Goal: Information Seeking & Learning: Find contact information

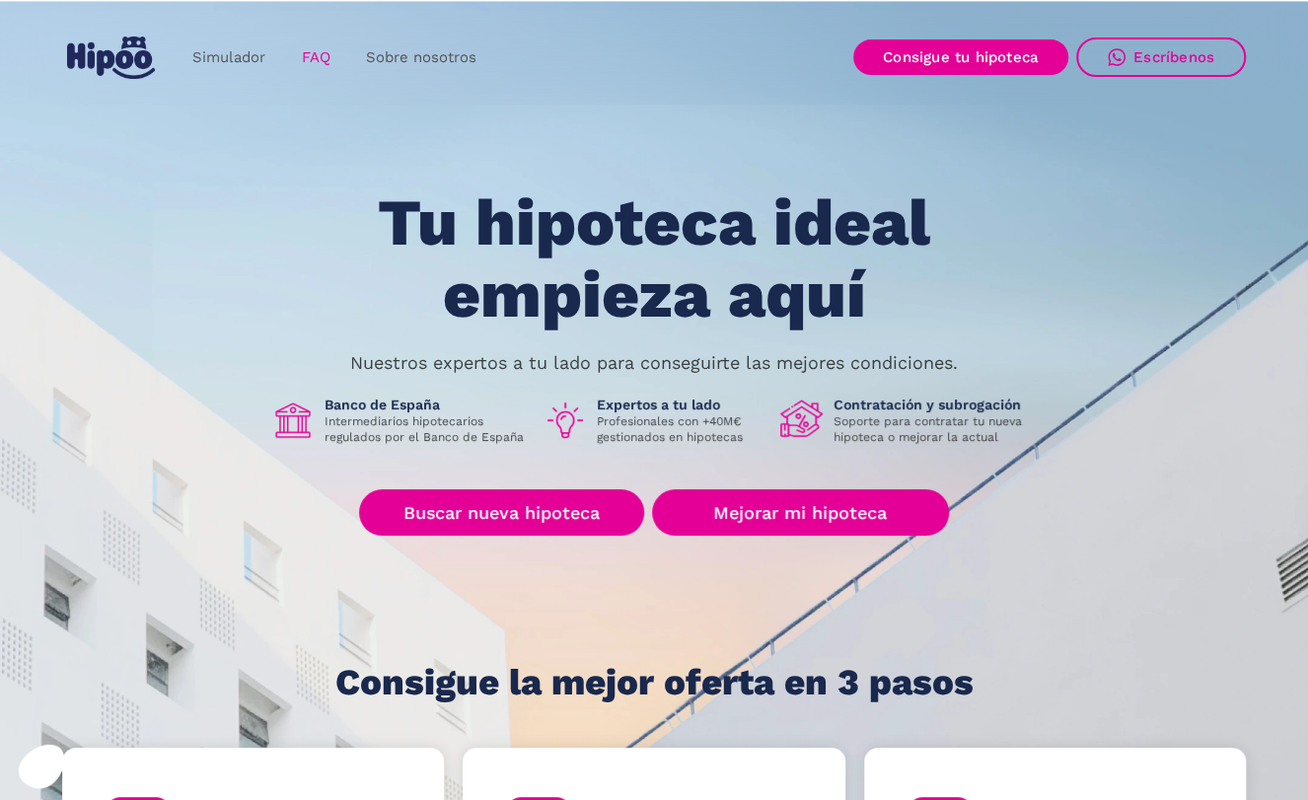
click at [309, 58] on link "FAQ" at bounding box center [315, 57] width 64 height 38
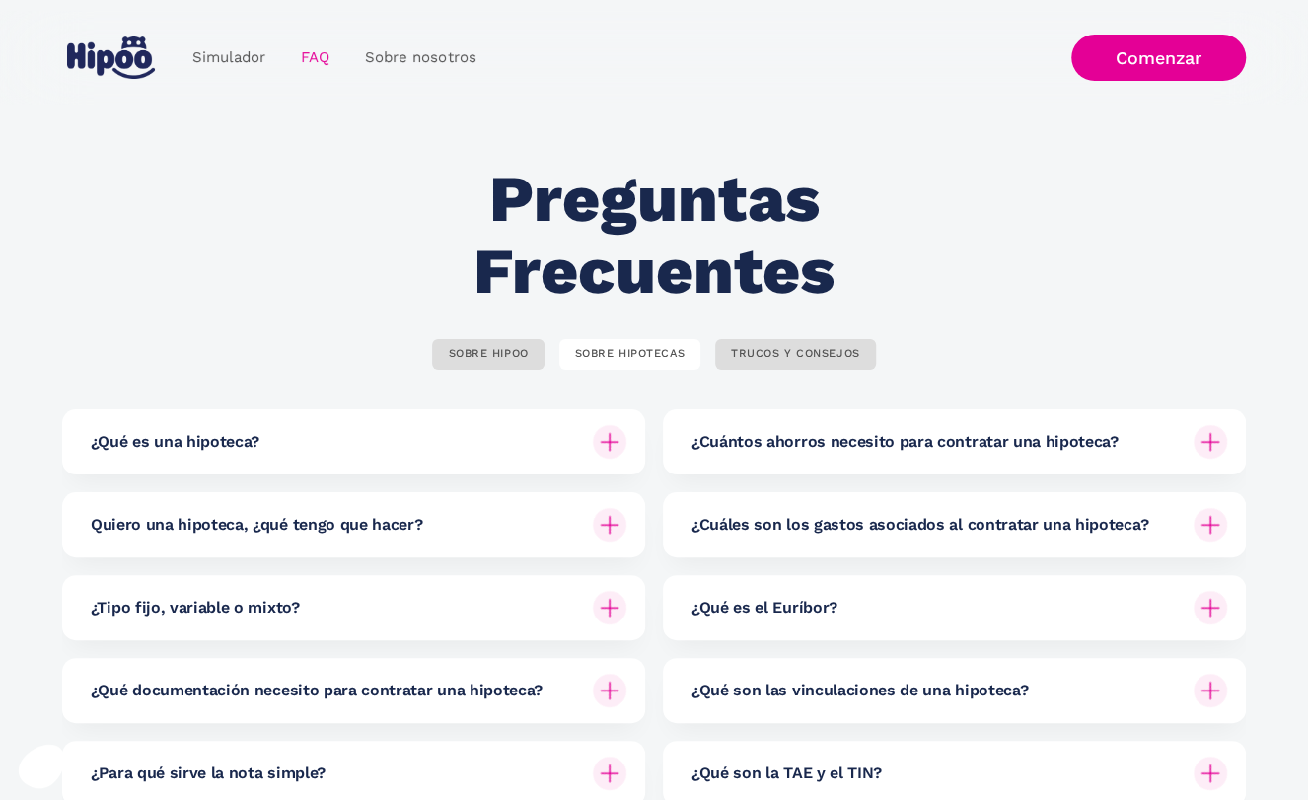
click at [66, 67] on link "home" at bounding box center [110, 58] width 97 height 58
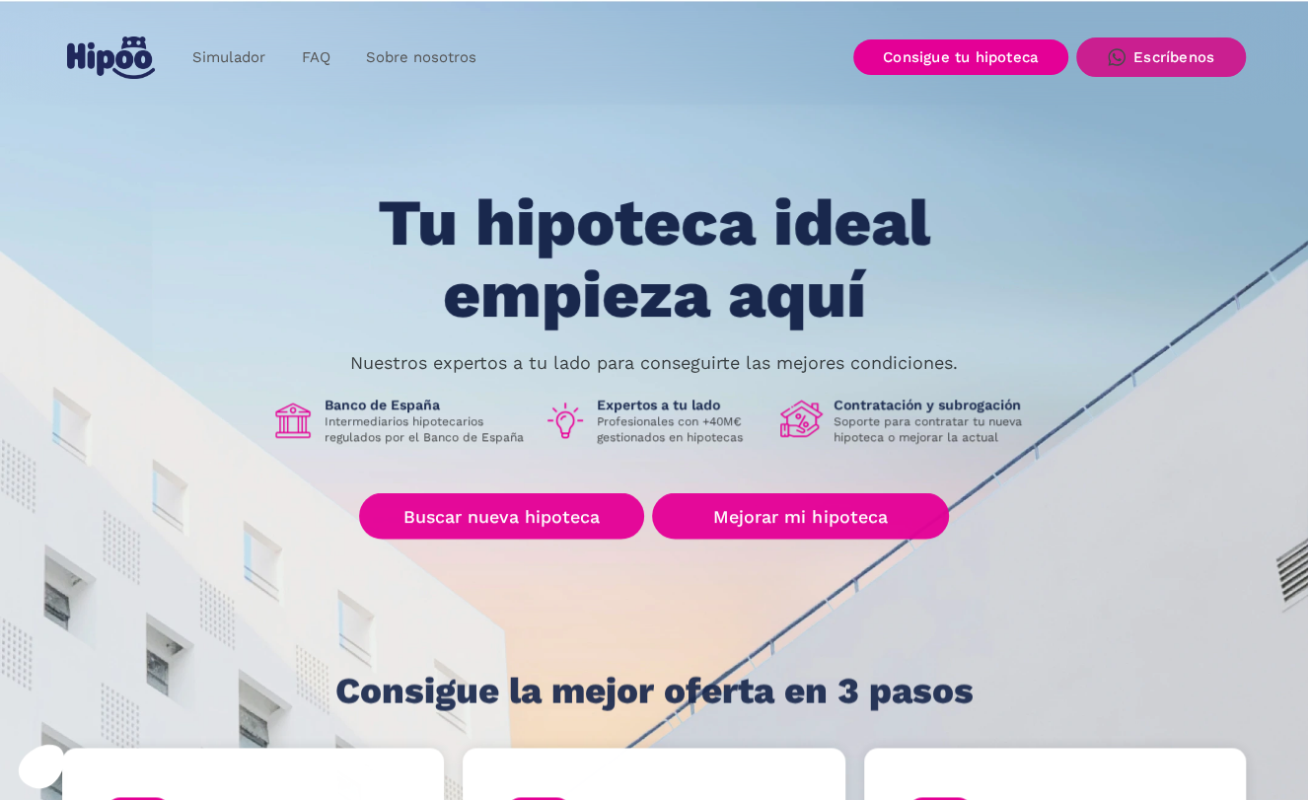
click at [1217, 70] on link "Escríbenos" at bounding box center [1162, 56] width 170 height 39
